Goal: Communication & Community: Participate in discussion

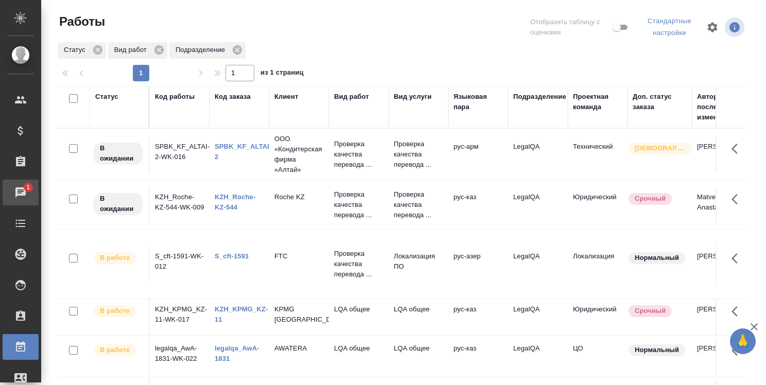
click at [21, 188] on div "Чаты" at bounding box center [8, 192] width 26 height 15
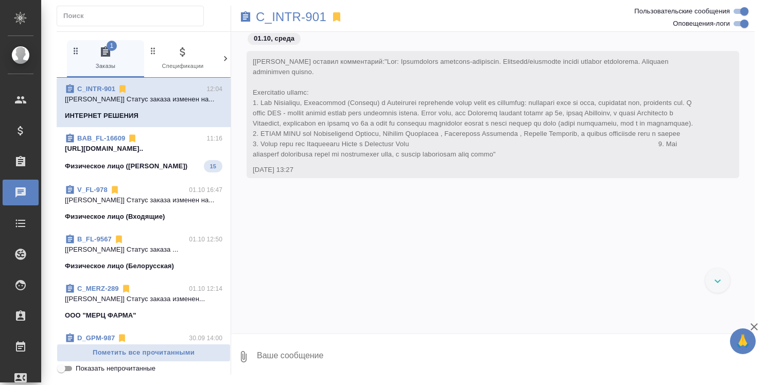
scroll to position [8459, 0]
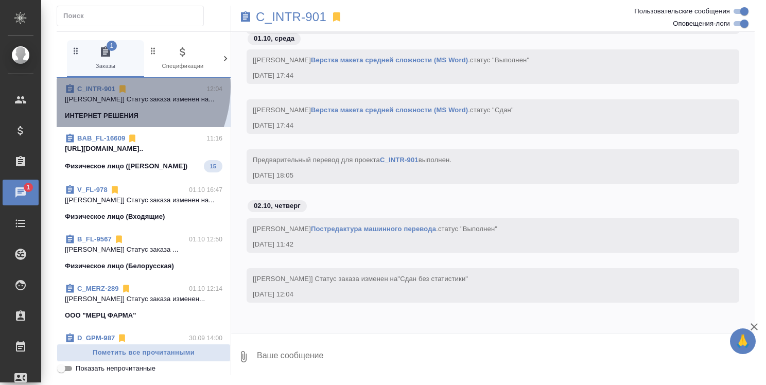
click at [107, 86] on link "C_INTR-901" at bounding box center [96, 89] width 38 height 8
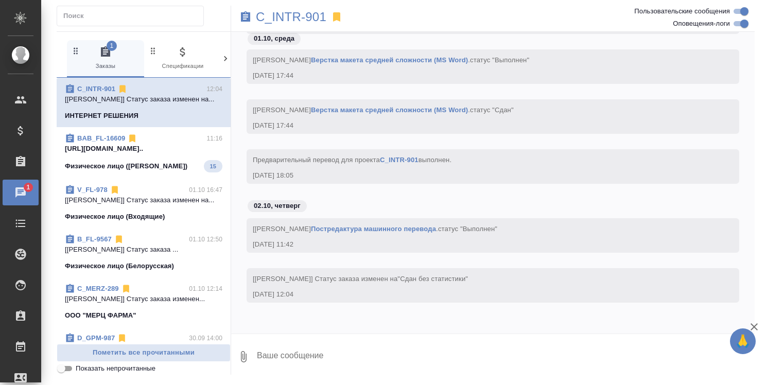
click at [165, 142] on div "BAB_FL-16609 11:16" at bounding box center [143, 138] width 157 height 10
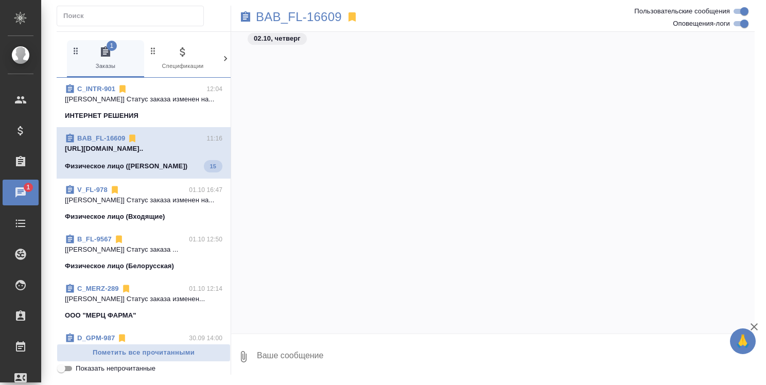
scroll to position [19987, 0]
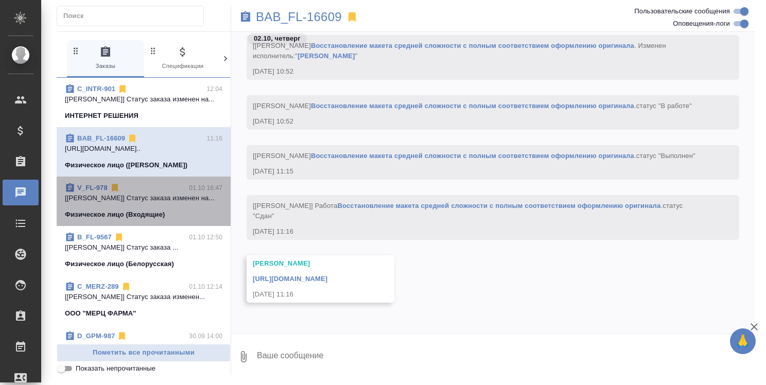
click at [157, 194] on p "[Касымов Тимур] Статус заказа изменен на..." at bounding box center [143, 198] width 157 height 10
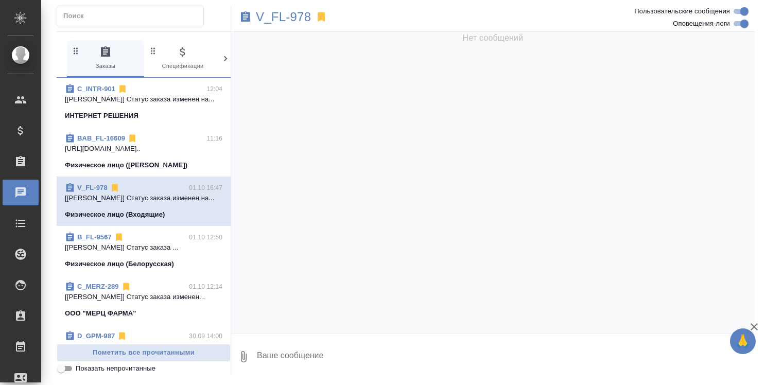
scroll to position [1539, 0]
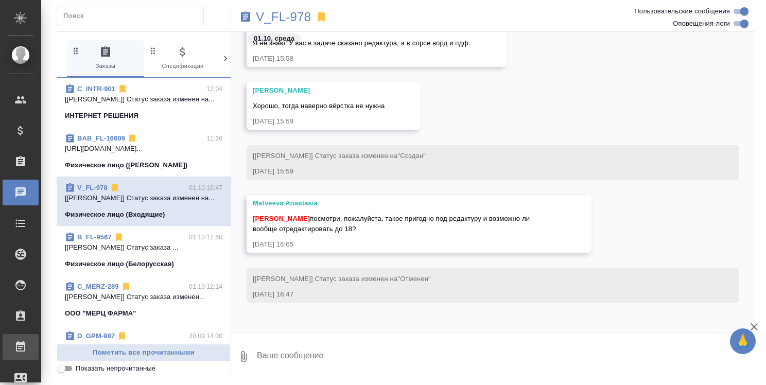
click at [61, 346] on div ".cls-1 fill:#fff; AWATERA Strelnikova Olga Клиенты Спецификации Заказы 0 Чаты T…" at bounding box center [383, 192] width 766 height 385
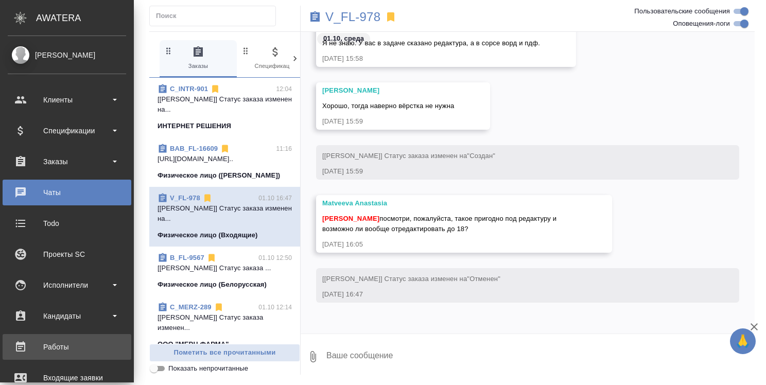
click at [48, 342] on div "Работы" at bounding box center [67, 346] width 118 height 15
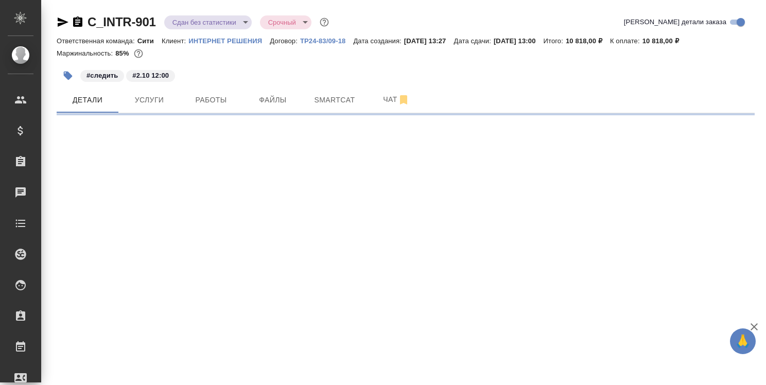
select select "RU"
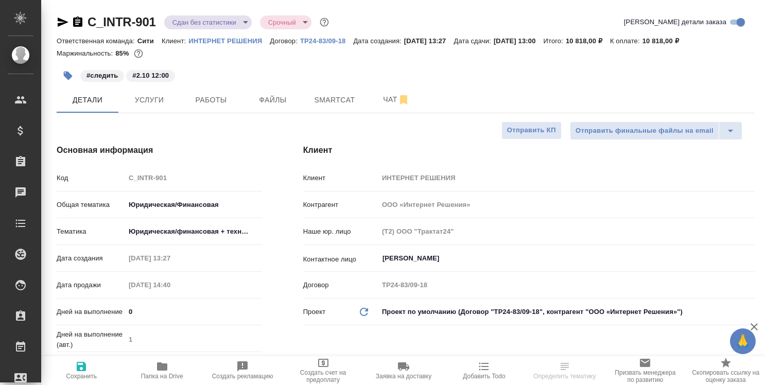
type textarea "x"
type input "[PERSON_NAME]"
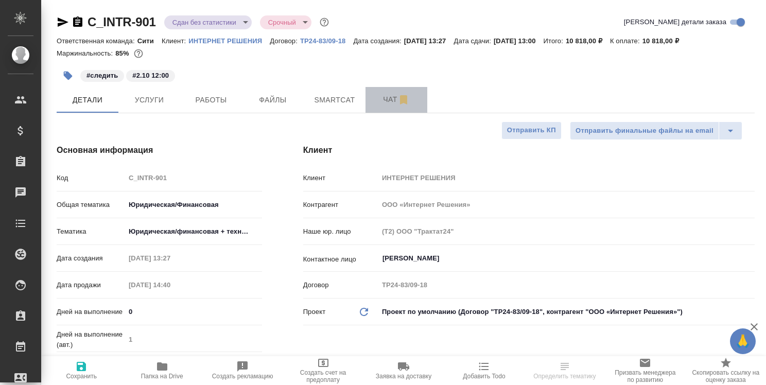
click at [383, 99] on span "Чат" at bounding box center [396, 99] width 49 height 13
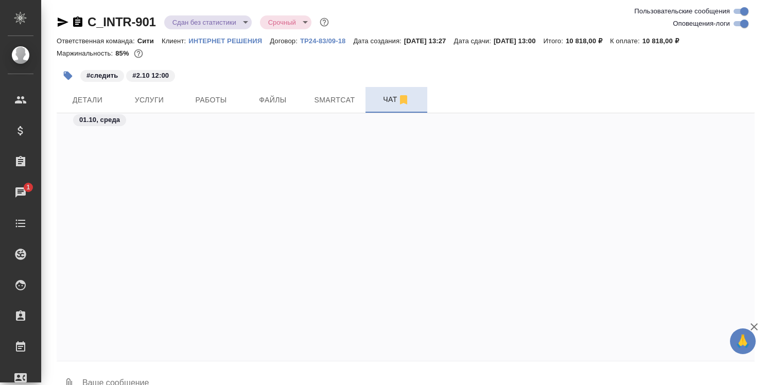
scroll to position [7463, 0]
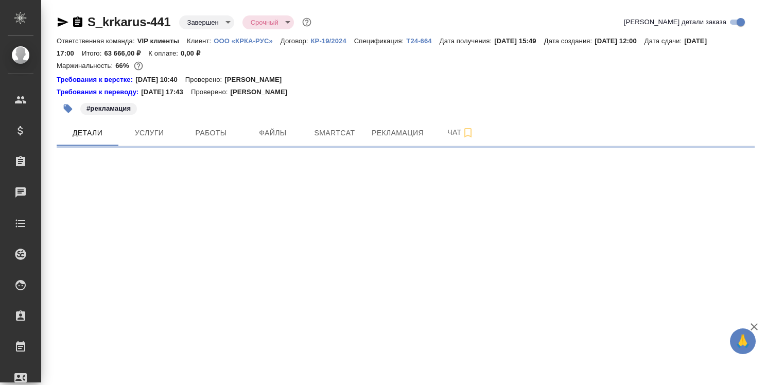
select select "RU"
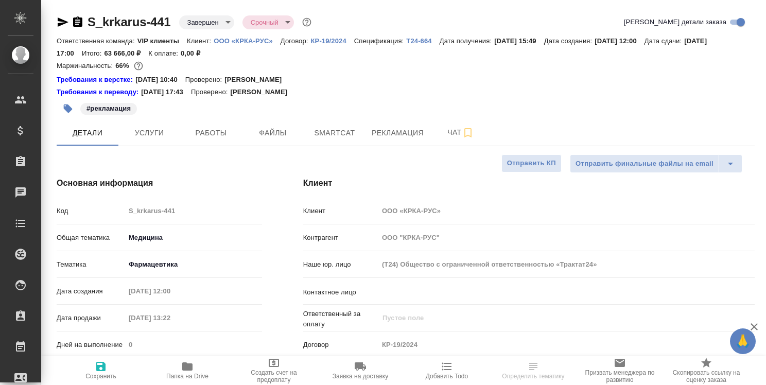
type textarea "x"
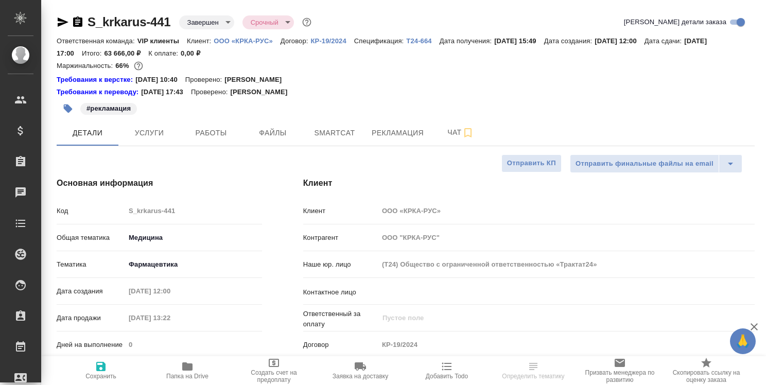
type textarea "x"
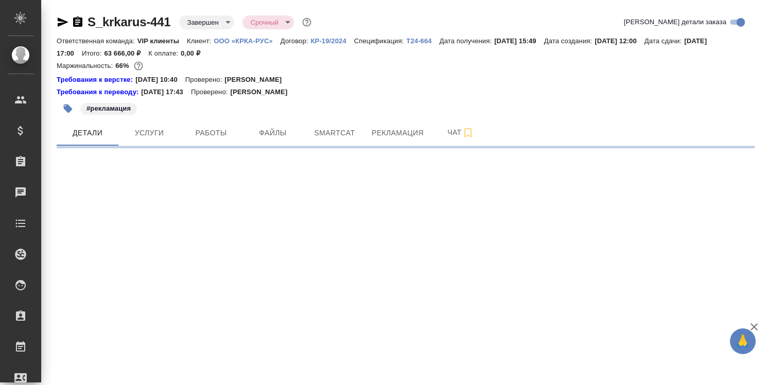
select select "RU"
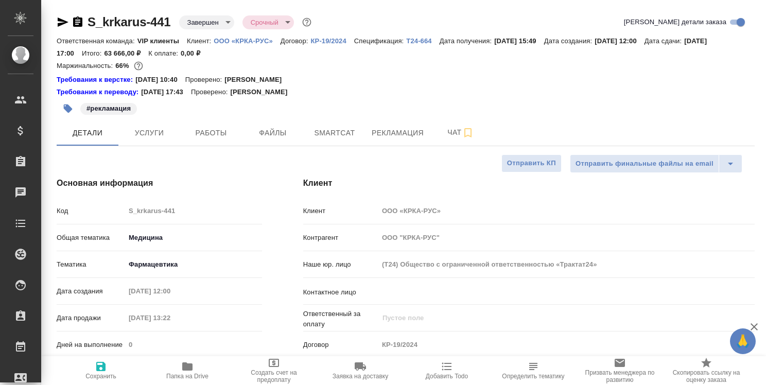
type textarea "x"
click at [216, 130] on span "Работы" at bounding box center [210, 133] width 49 height 13
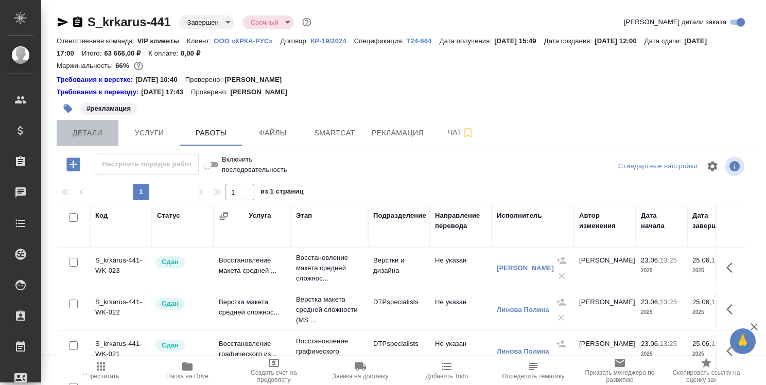
click at [93, 128] on span "Детали" at bounding box center [87, 133] width 49 height 13
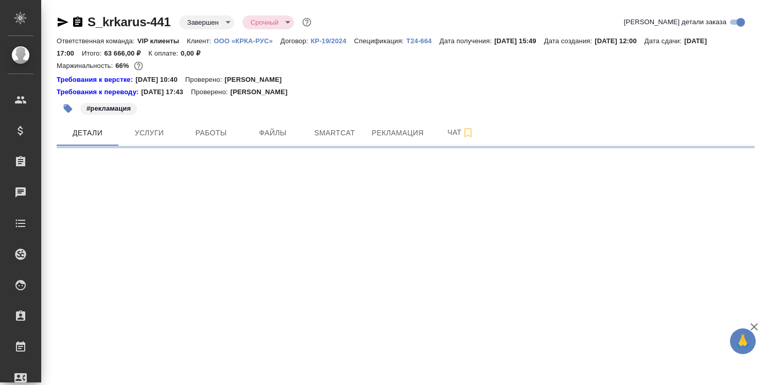
select select "RU"
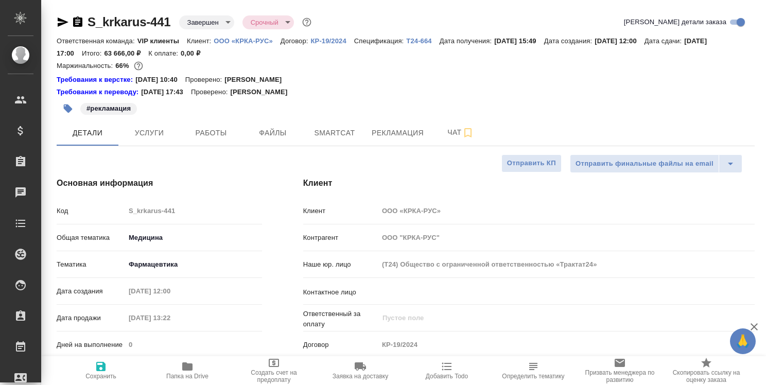
type textarea "x"
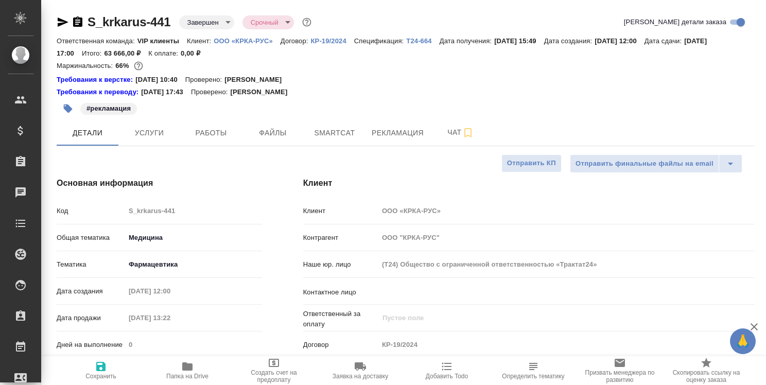
type textarea "x"
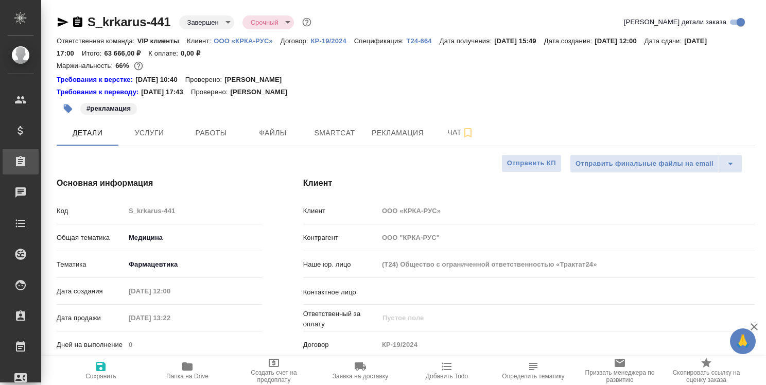
type textarea "x"
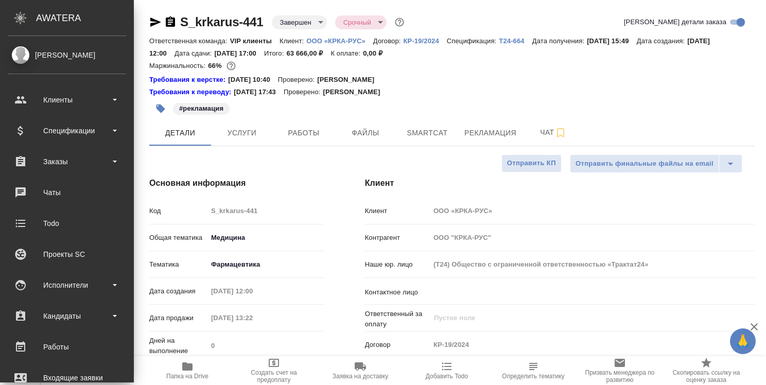
type textarea "x"
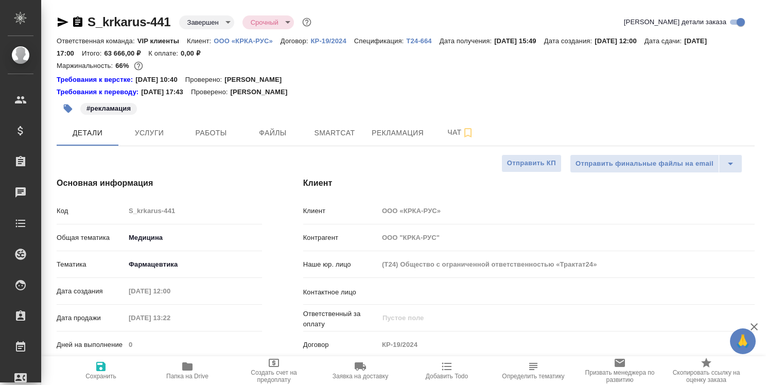
type textarea "x"
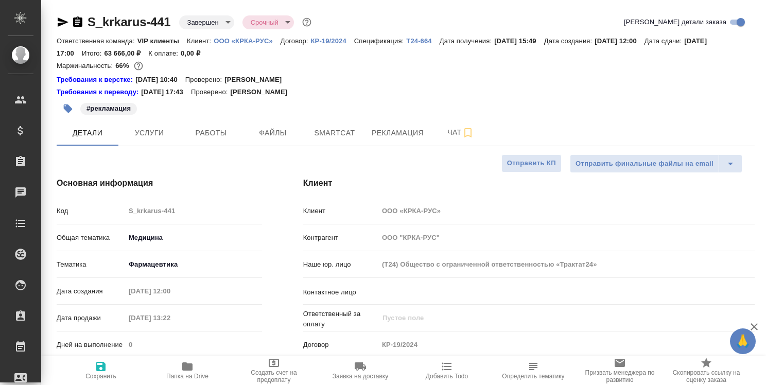
type textarea "x"
click at [63, 19] on icon "button" at bounding box center [63, 22] width 12 height 12
type textarea "x"
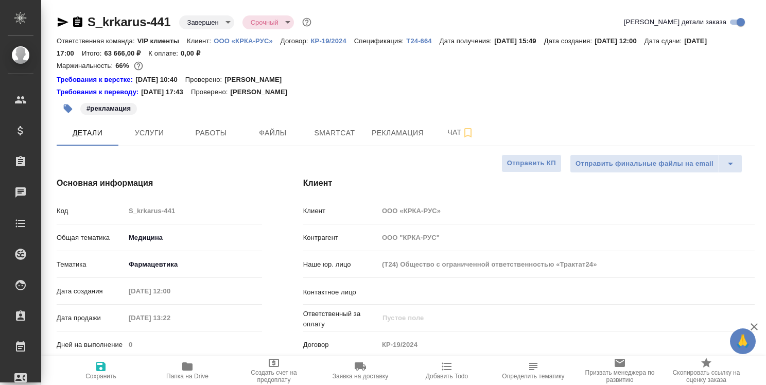
type textarea "x"
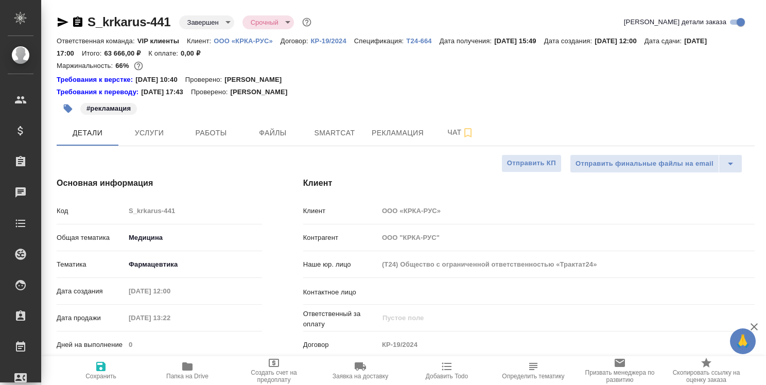
type textarea "x"
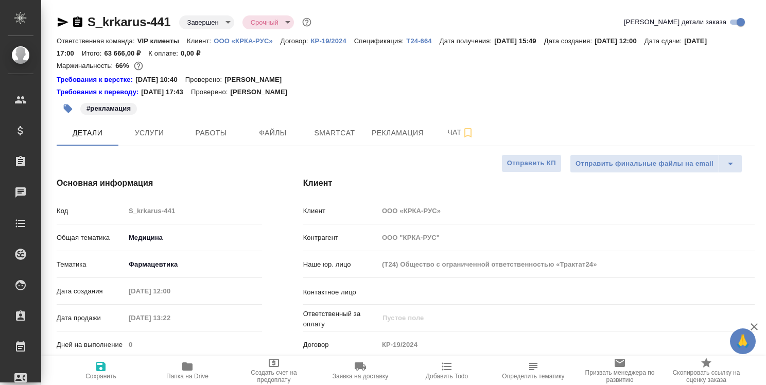
type textarea "x"
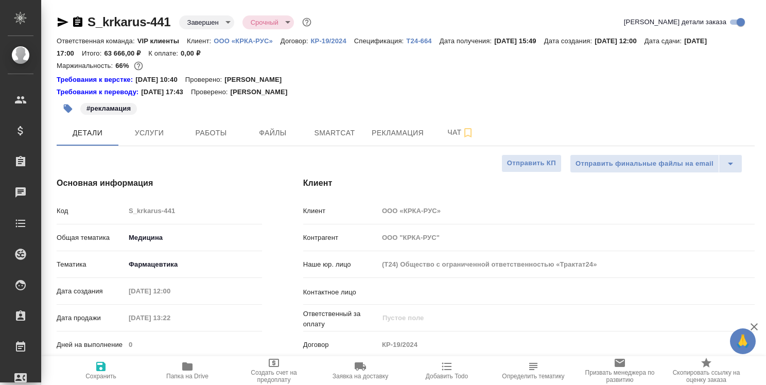
type textarea "x"
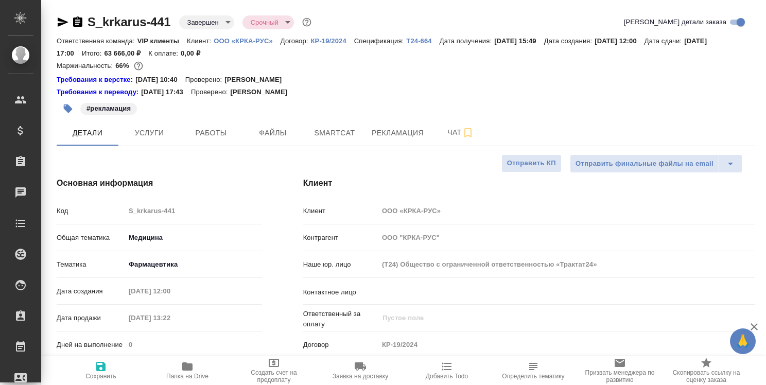
type textarea "x"
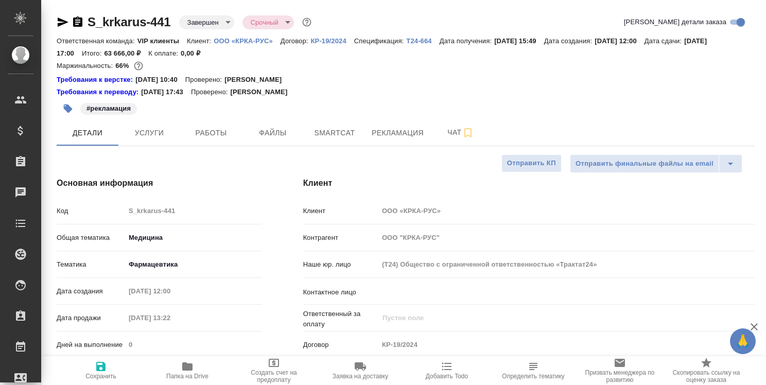
type textarea "x"
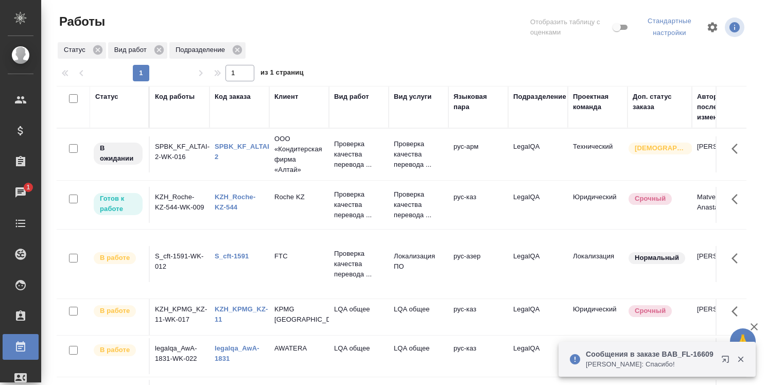
click at [657, 361] on p "[PERSON_NAME]: Спасибо!" at bounding box center [650, 364] width 129 height 10
click at [725, 359] on icon "button" at bounding box center [725, 359] width 7 height 7
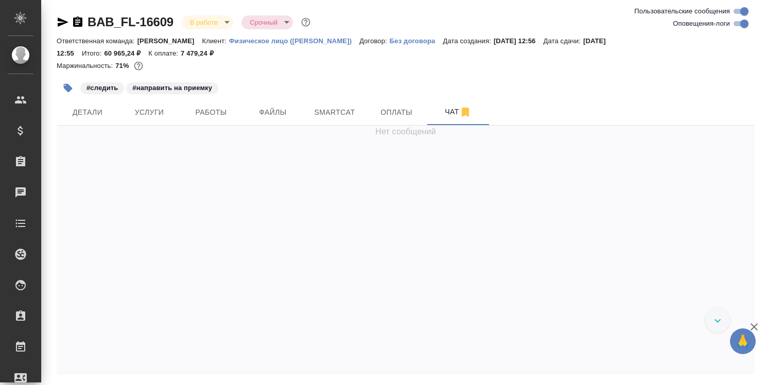
scroll to position [6721, 0]
